Goal: Find specific page/section: Find specific page/section

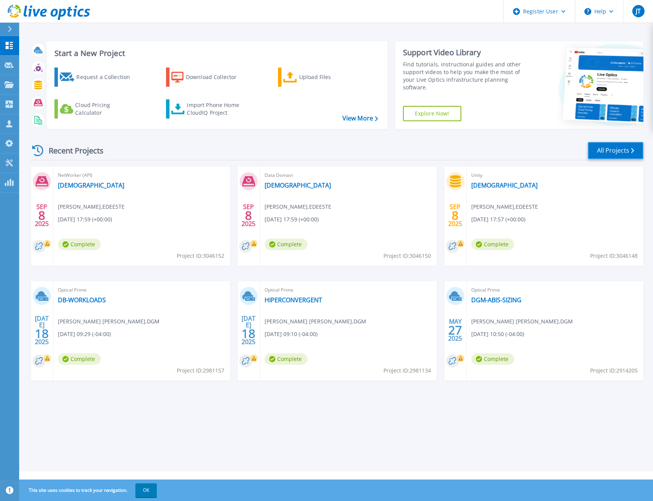
click at [615, 153] on link "All Projects" at bounding box center [616, 150] width 56 height 17
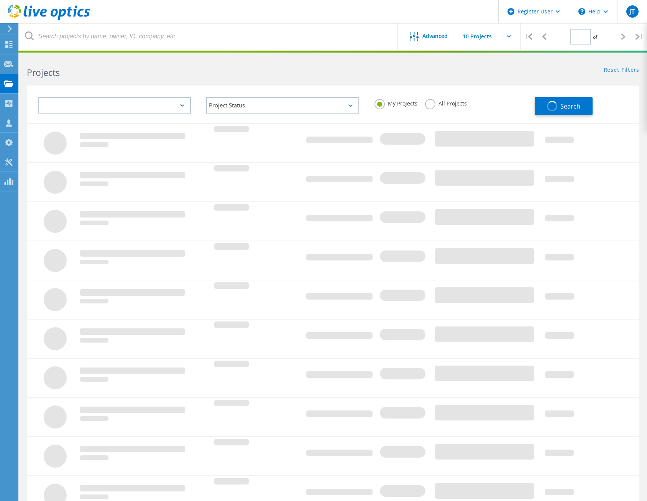
type input "1"
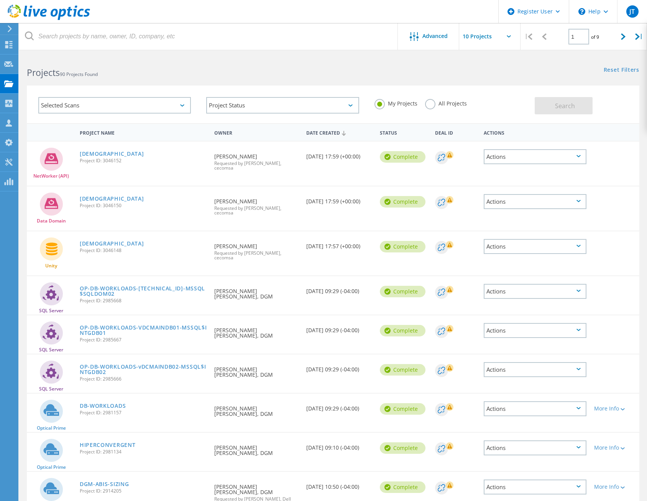
click at [427, 106] on label "All Projects" at bounding box center [446, 102] width 42 height 7
click at [0, 0] on input "All Projects" at bounding box center [0, 0] width 0 height 0
click at [577, 101] on button "Search" at bounding box center [564, 105] width 58 height 17
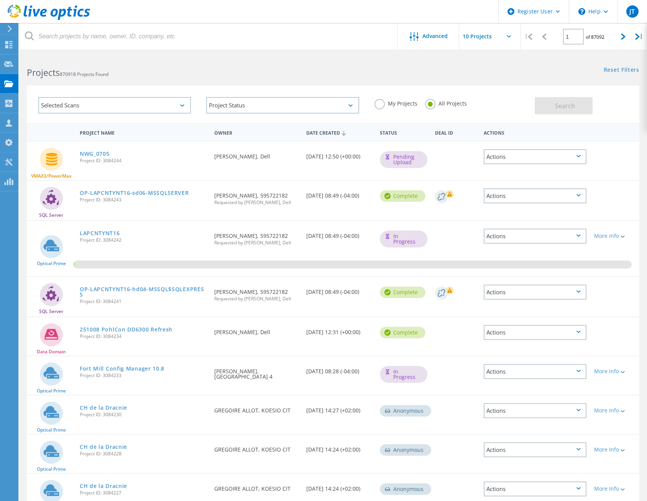
drag, startPoint x: 378, startPoint y: 101, endPoint x: 554, endPoint y: 104, distance: 176.4
click at [379, 101] on label "My Projects" at bounding box center [396, 102] width 43 height 7
click at [0, 0] on input "My Projects" at bounding box center [0, 0] width 0 height 0
click at [571, 105] on span "Search" at bounding box center [565, 106] width 20 height 8
